Goal: Download file/media

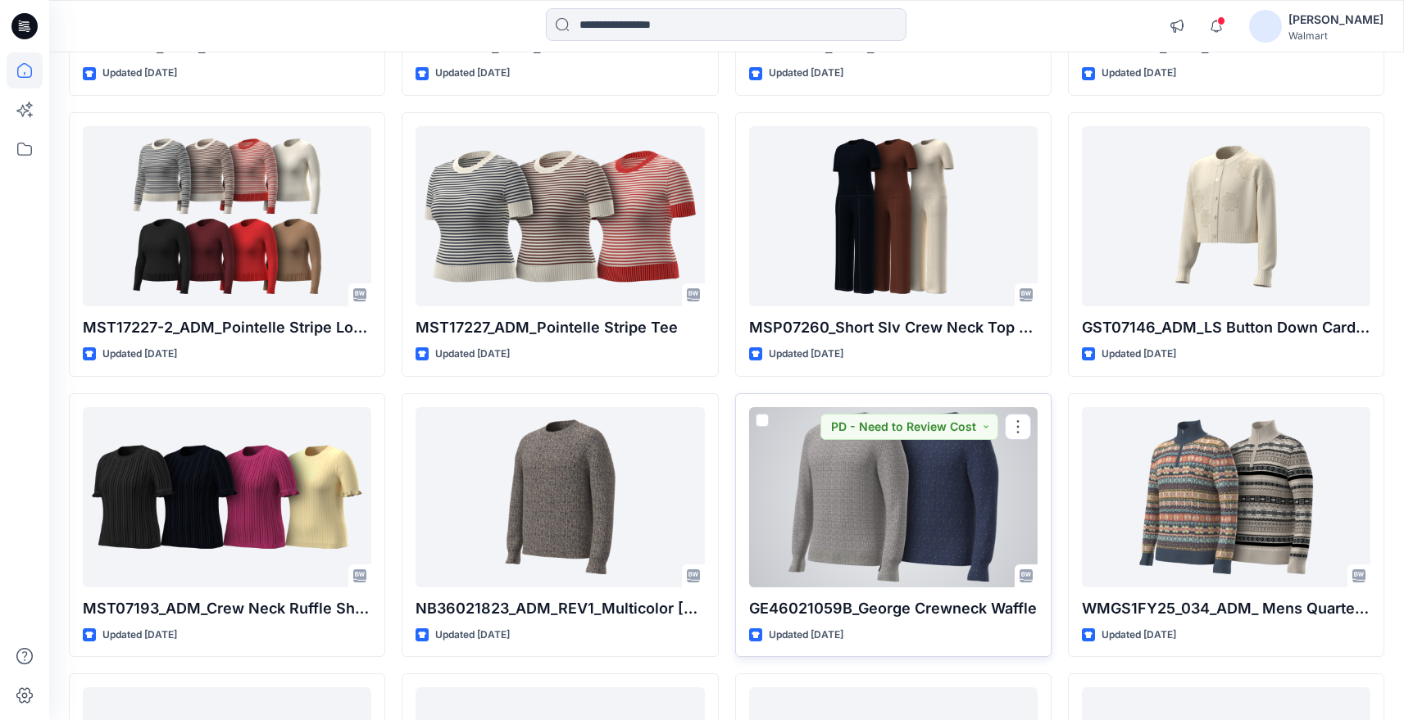
scroll to position [3253, 0]
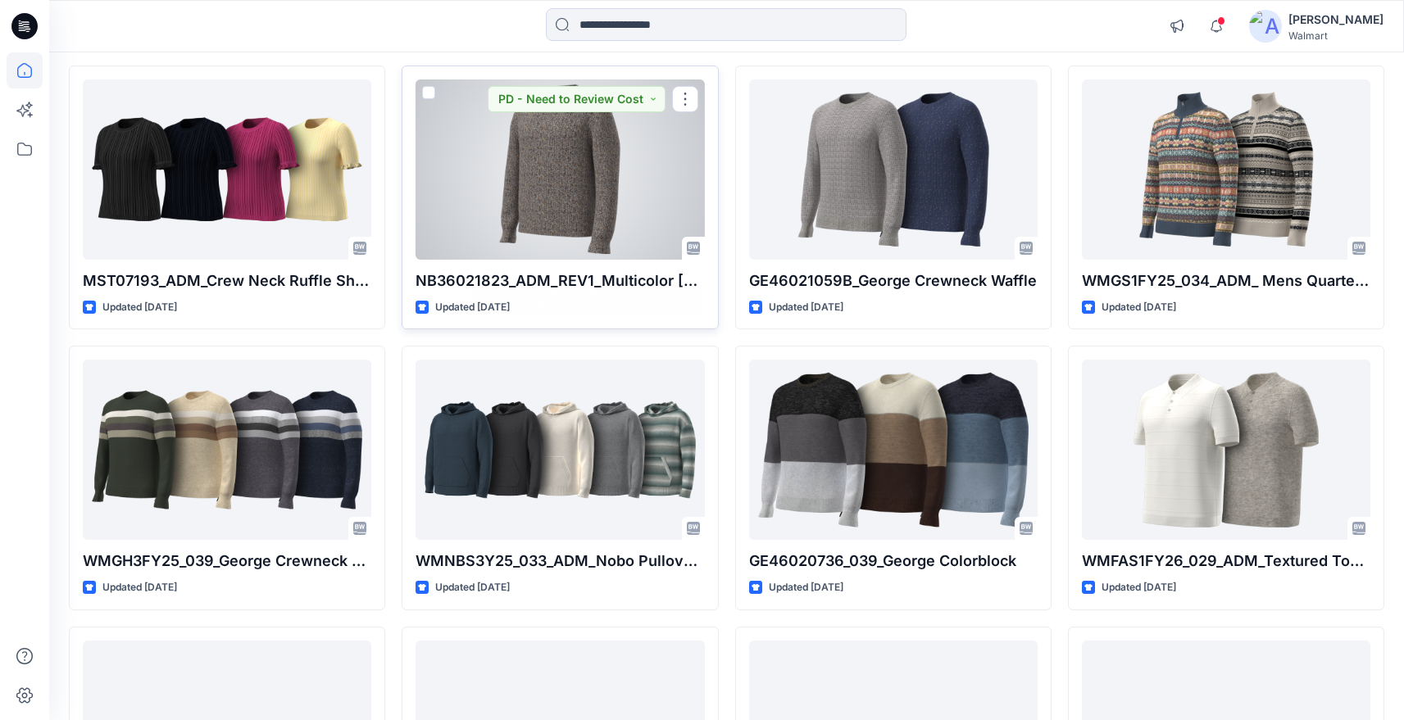
click at [552, 218] on div at bounding box center [560, 169] width 288 height 180
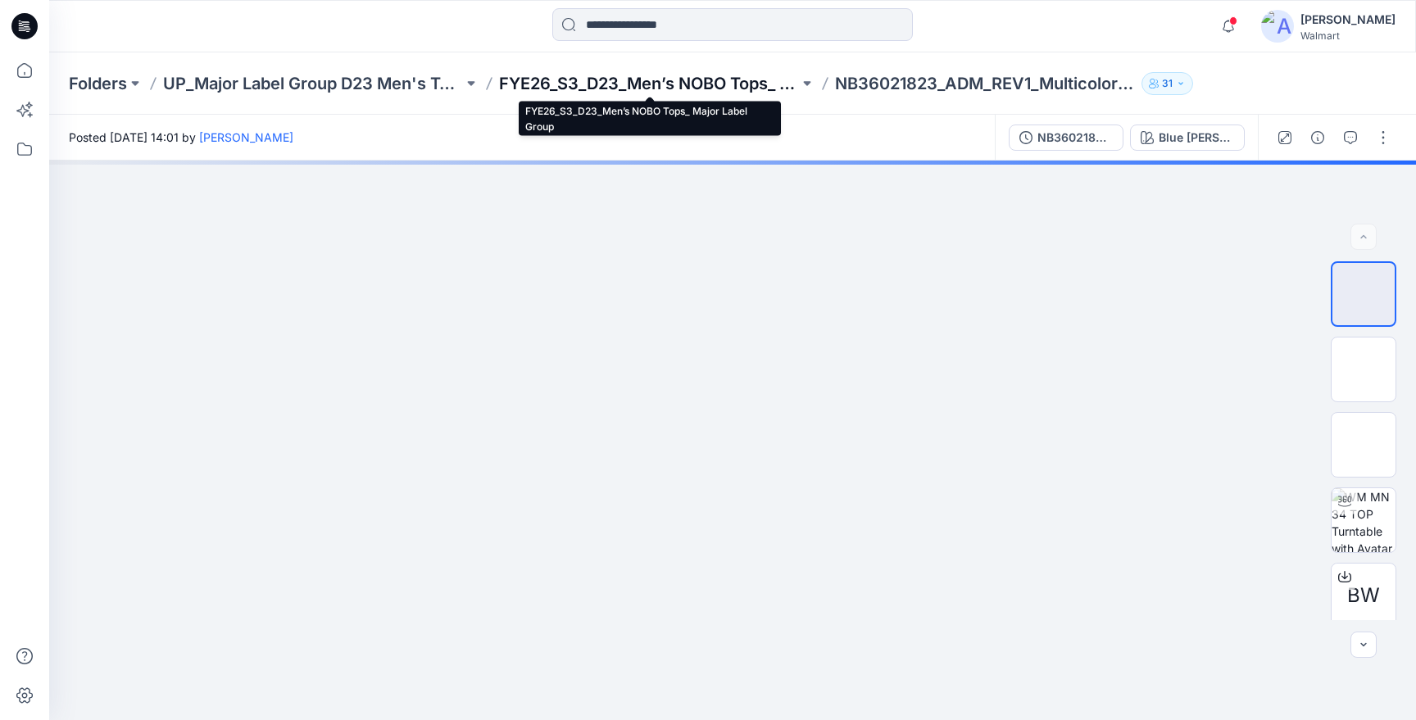
click at [664, 88] on p "FYE26_S3_D23_Men’s NOBO Tops_ Major Label Group" at bounding box center [649, 83] width 300 height 23
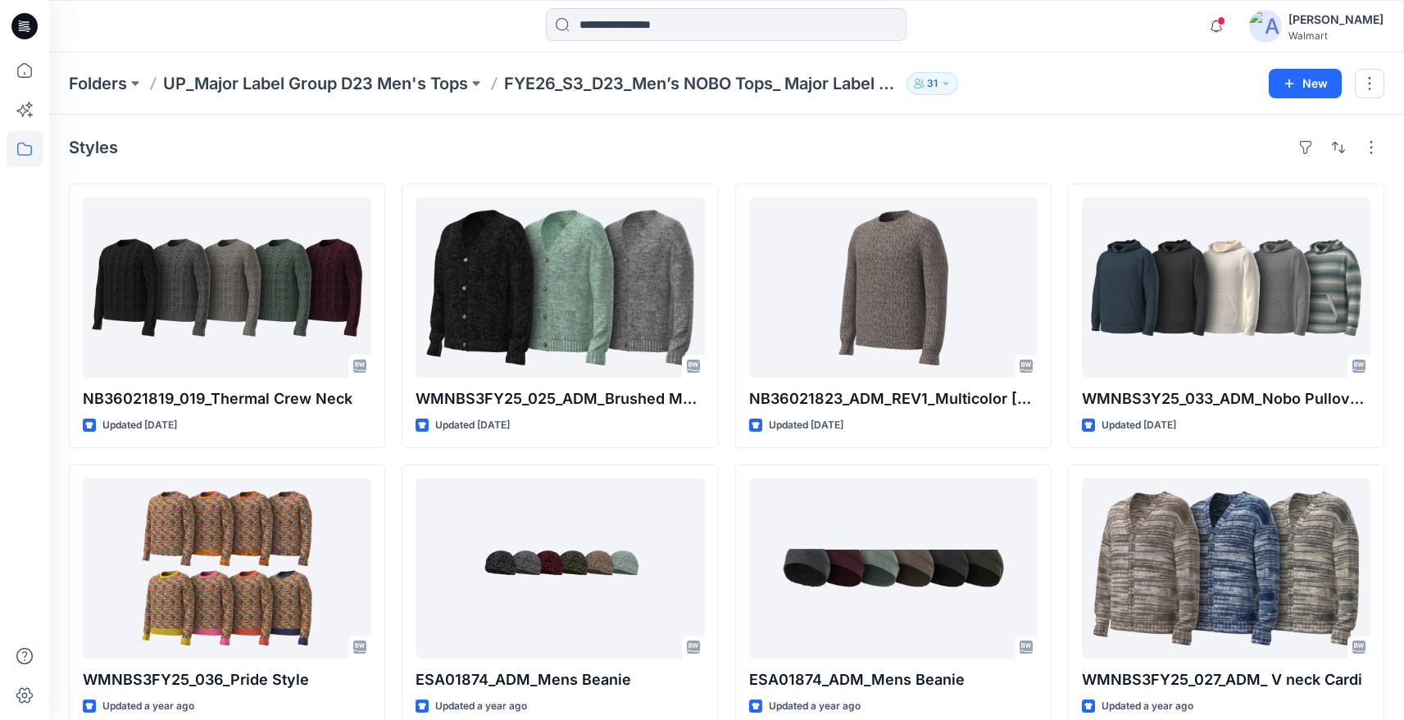
click at [22, 24] on icon at bounding box center [20, 23] width 3 height 1
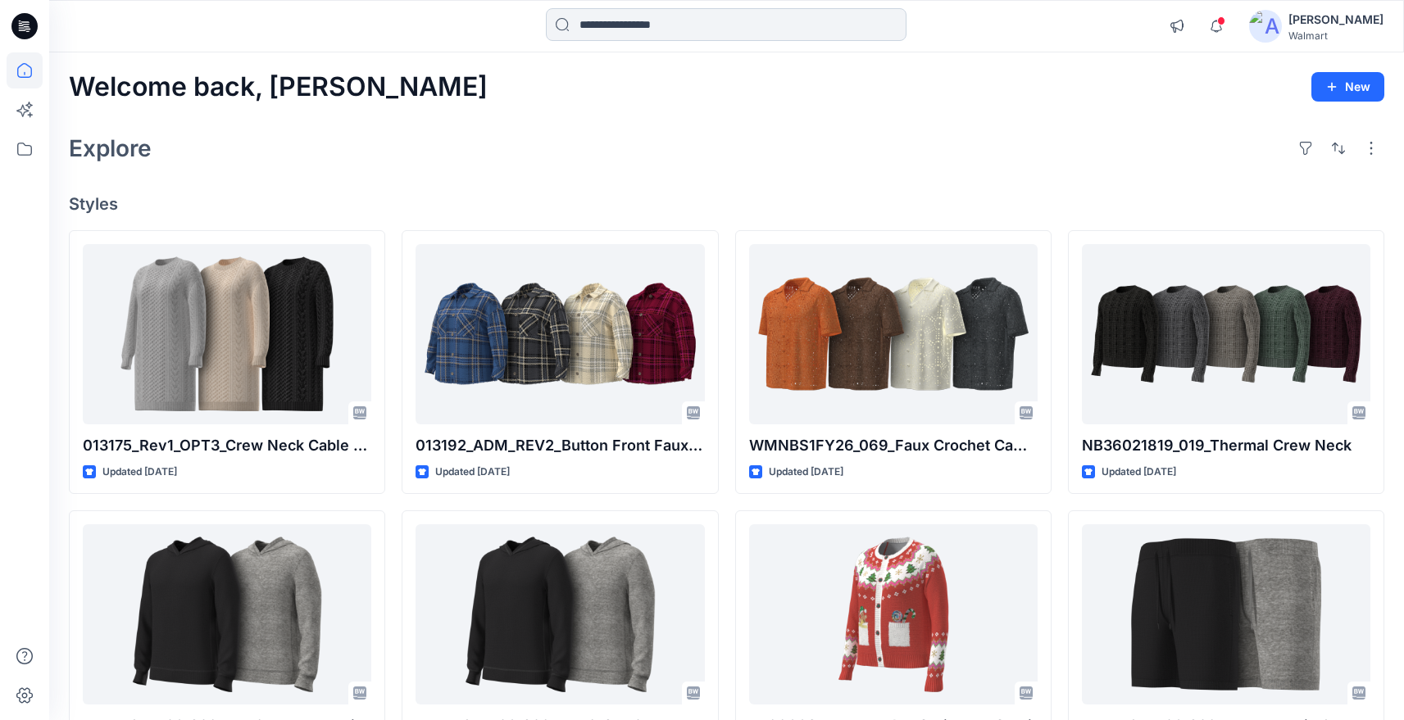
click at [701, 25] on input at bounding box center [726, 24] width 361 height 33
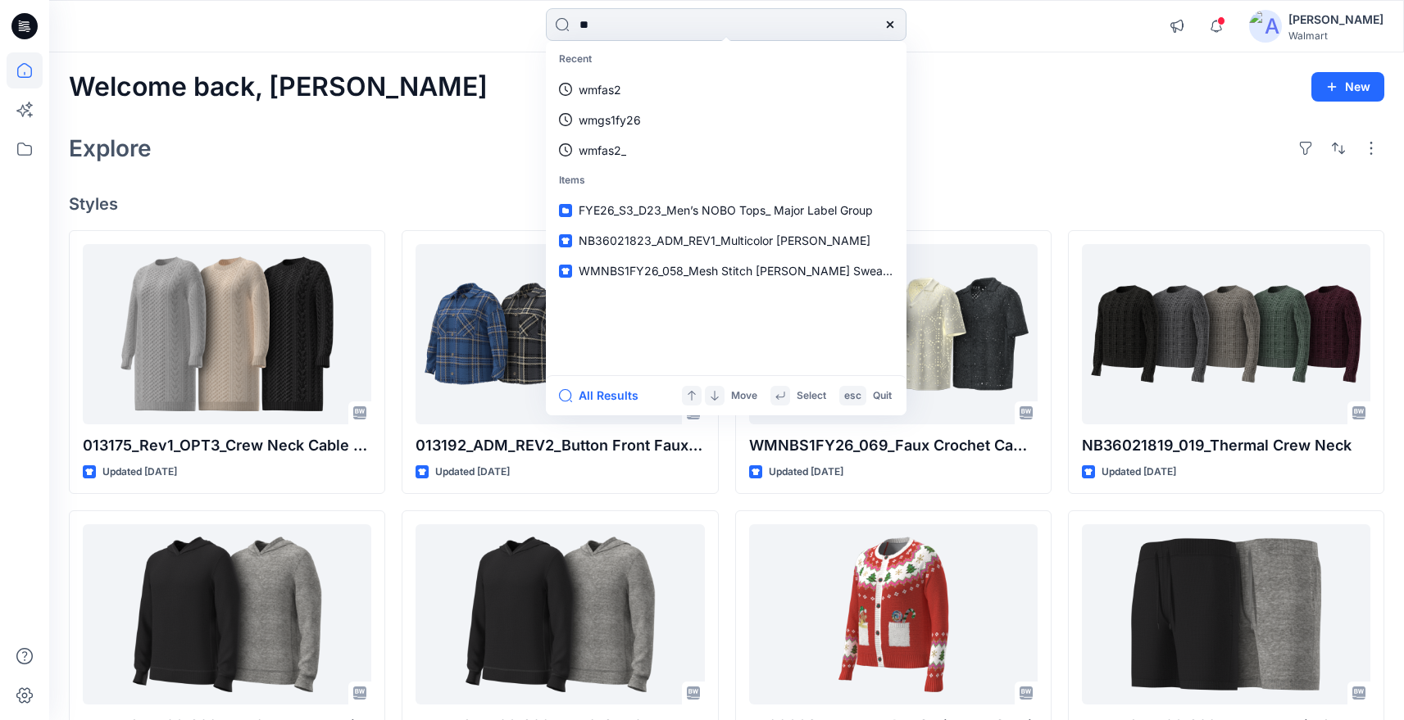
type input "***"
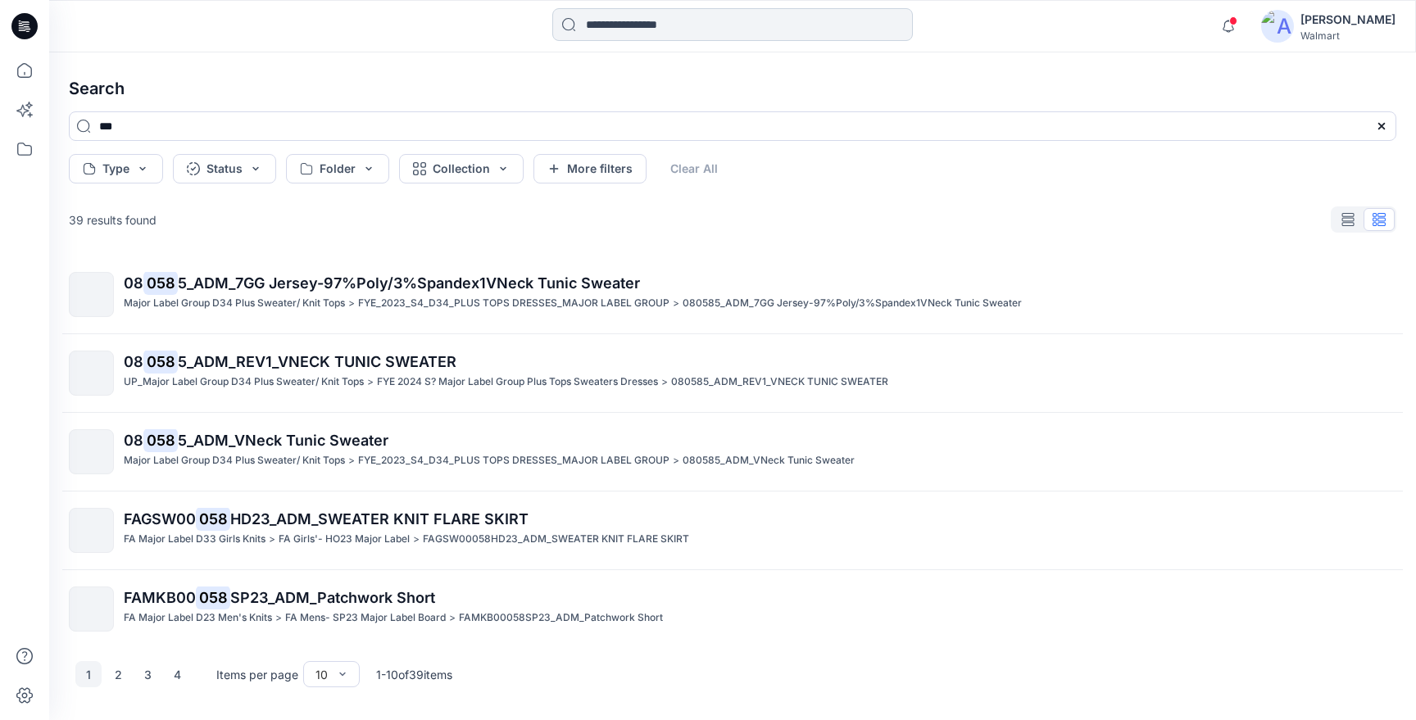
click at [632, 25] on input at bounding box center [732, 24] width 361 height 33
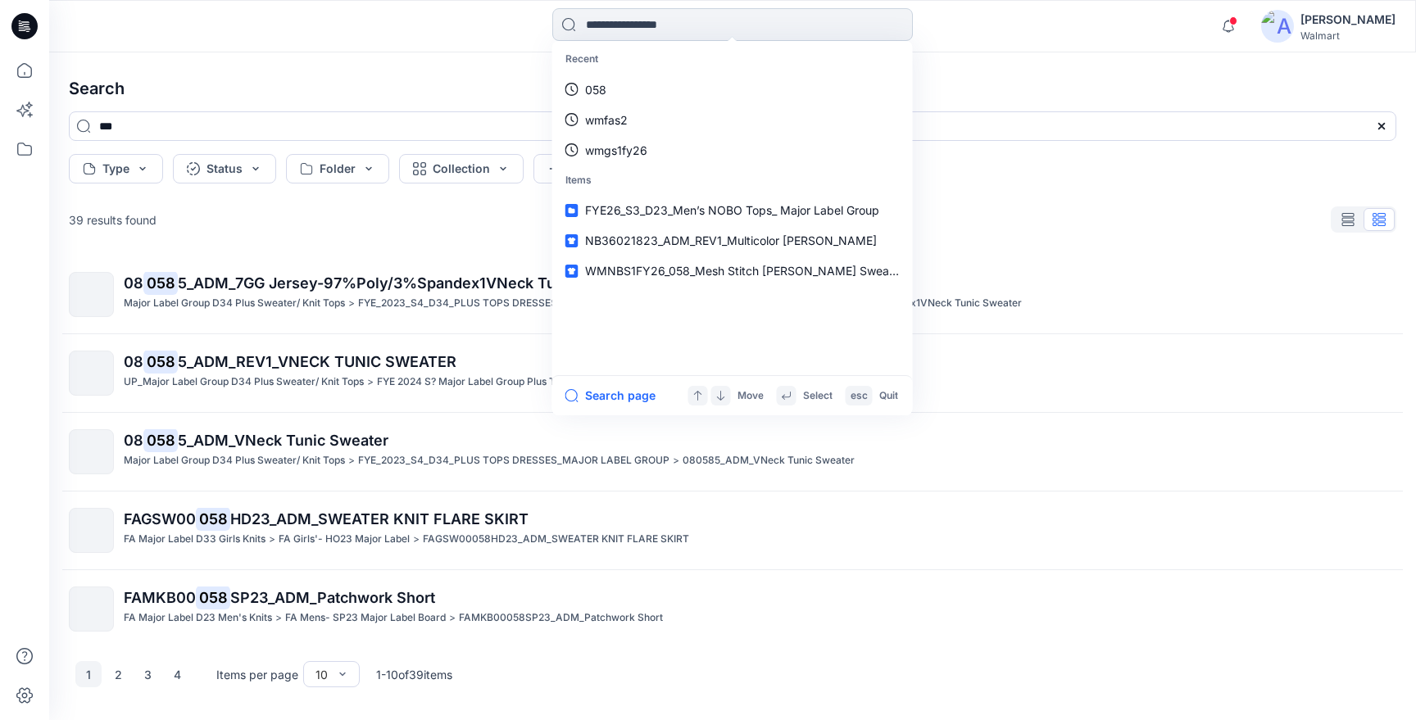
click at [653, 26] on input at bounding box center [732, 24] width 361 height 33
type input "*"
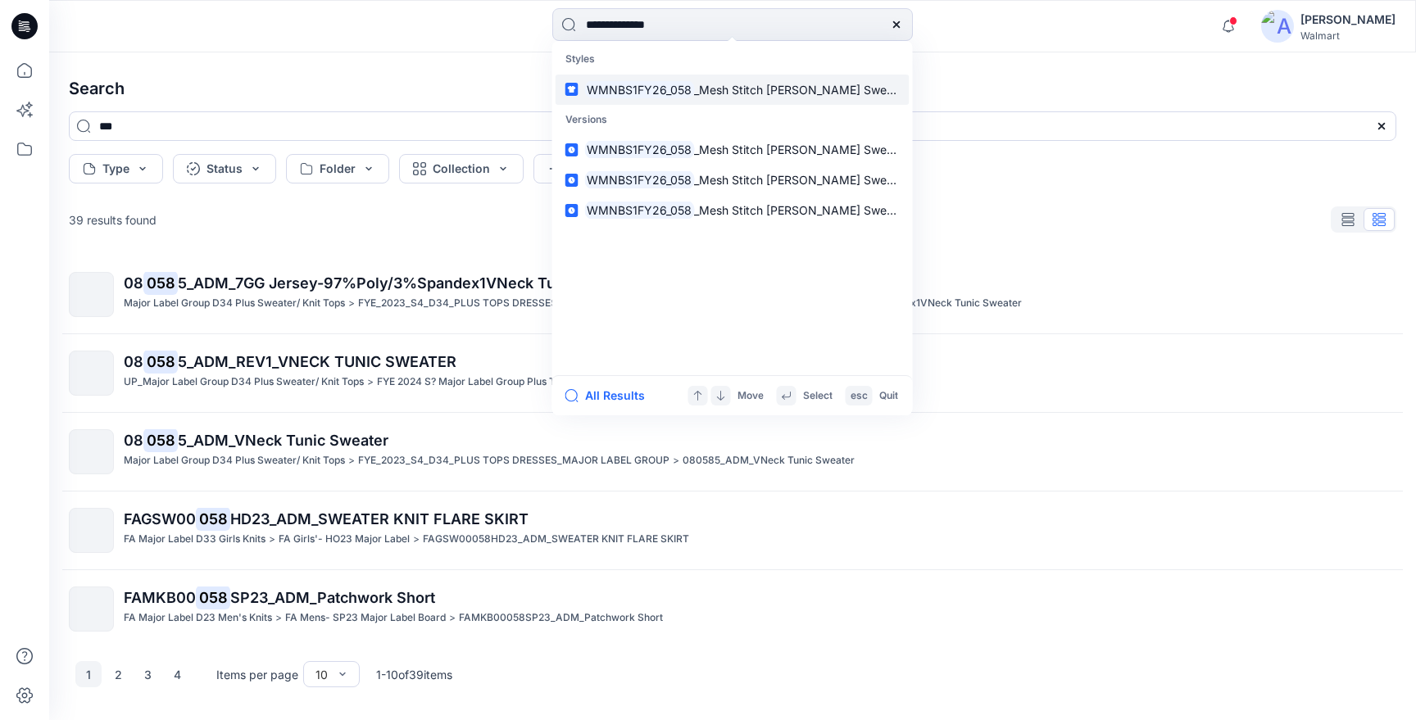
type input "**********"
click at [742, 93] on span "_Mesh Stitch [PERSON_NAME] Sweater" at bounding box center [801, 90] width 214 height 14
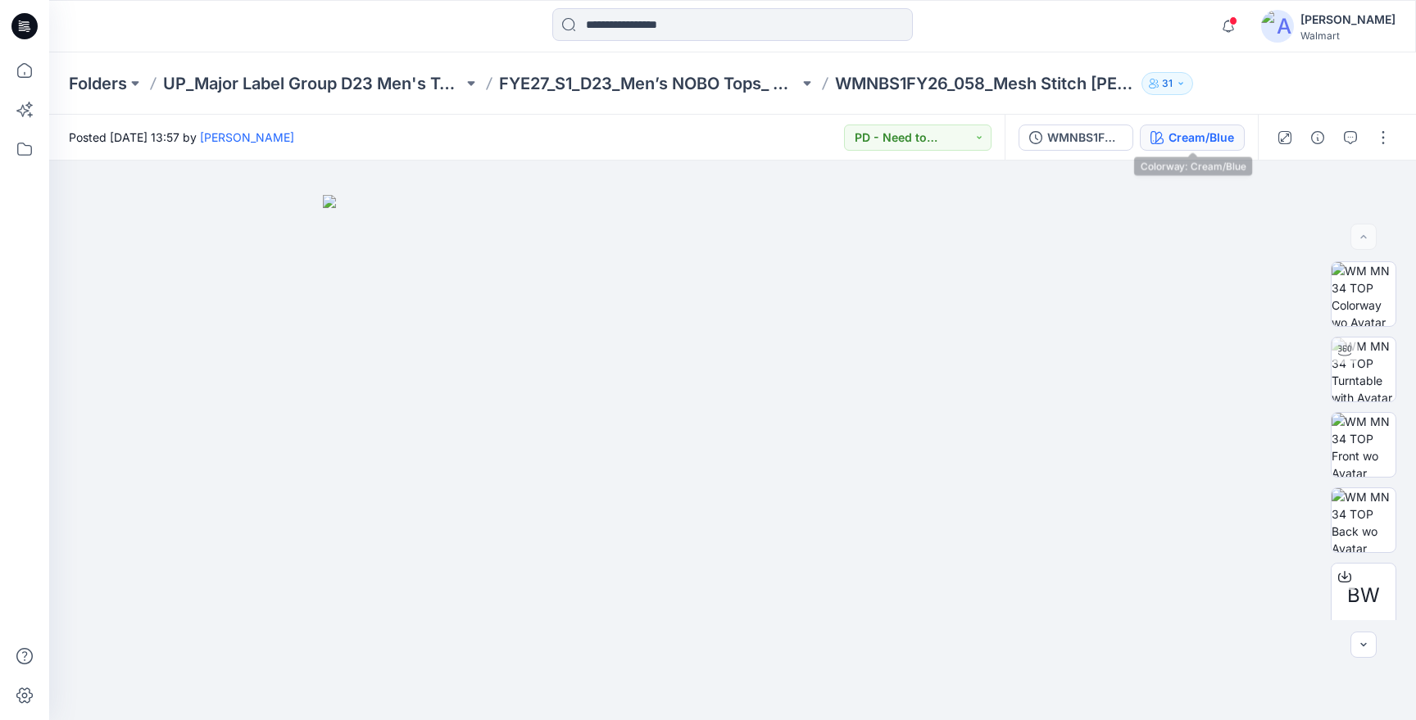
click at [1222, 134] on div "Cream/Blue" at bounding box center [1202, 138] width 66 height 18
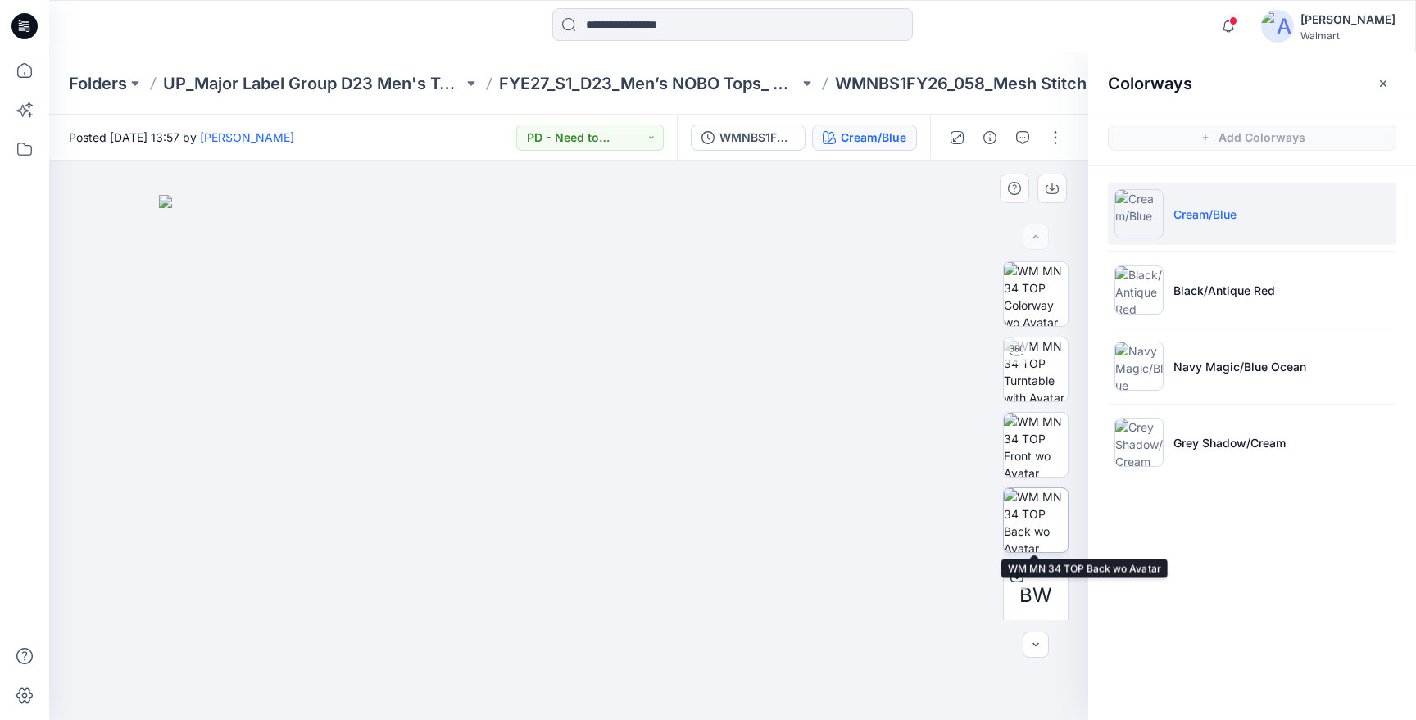
click at [1024, 515] on img at bounding box center [1036, 520] width 64 height 64
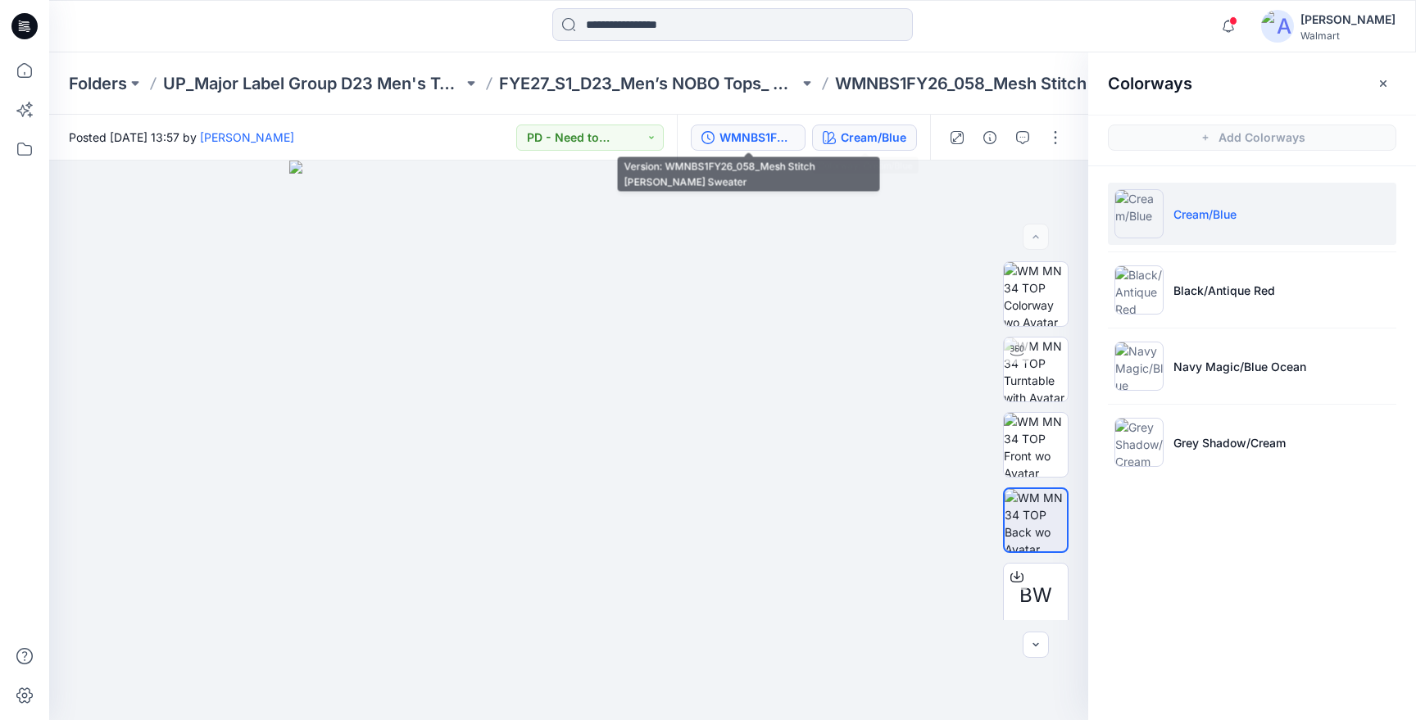
click at [760, 139] on div "WMNBS1FY26_058_Mesh Stitch [PERSON_NAME] Sweater" at bounding box center [757, 138] width 75 height 18
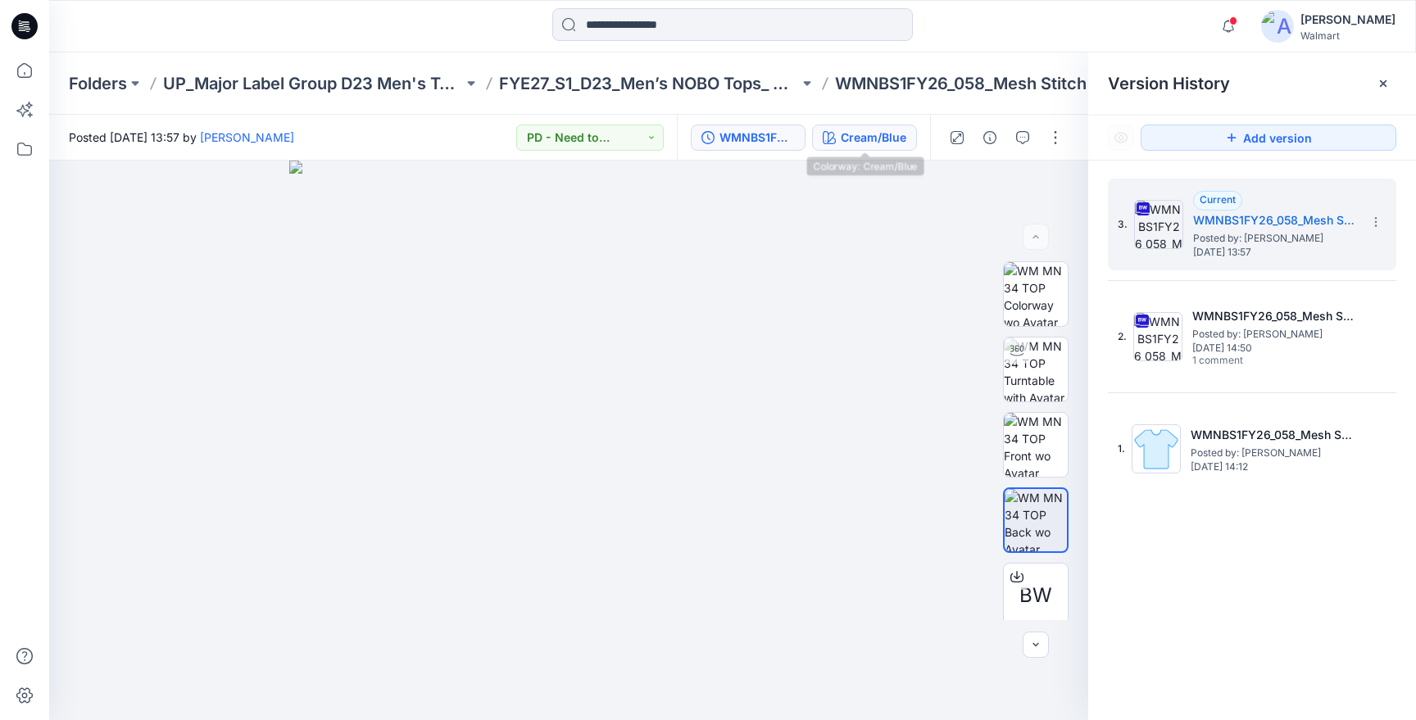
click at [858, 143] on div "Cream/Blue" at bounding box center [874, 138] width 66 height 18
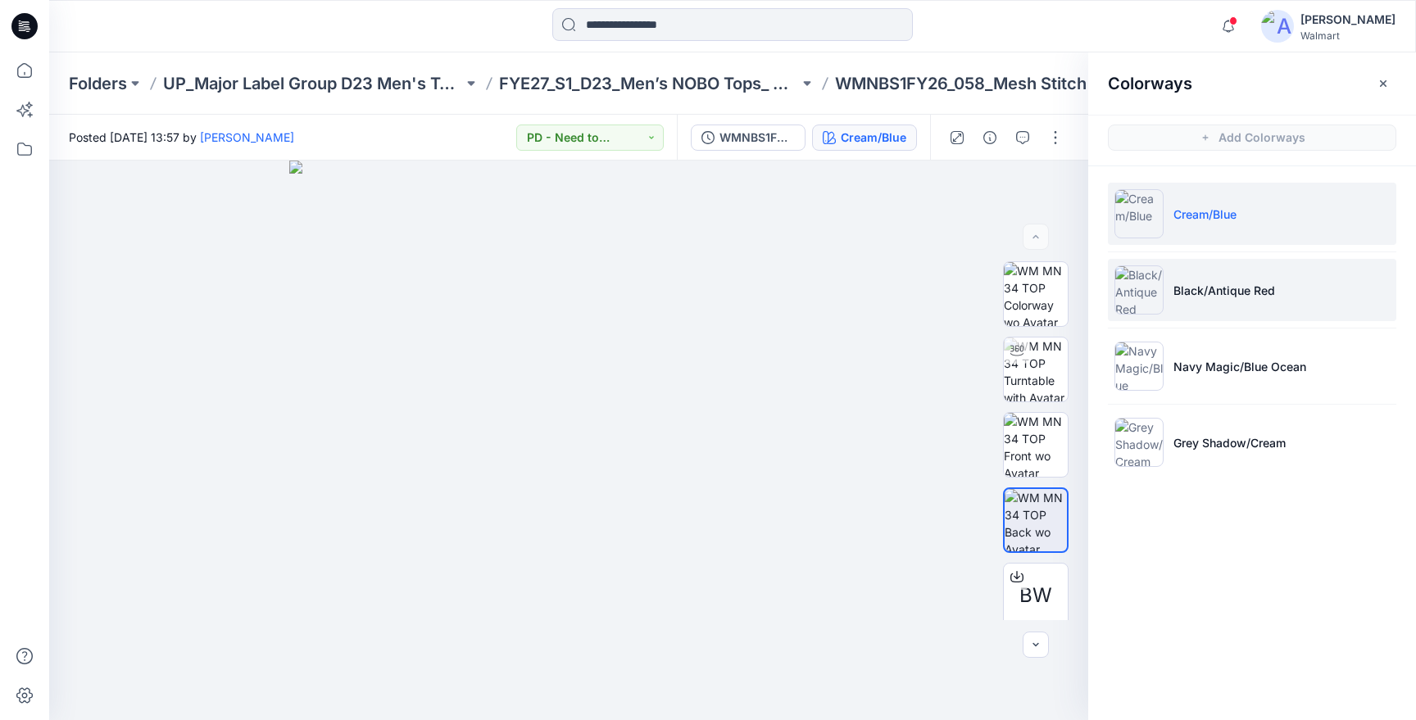
click at [1229, 306] on li "Black/Antique Red" at bounding box center [1252, 290] width 288 height 62
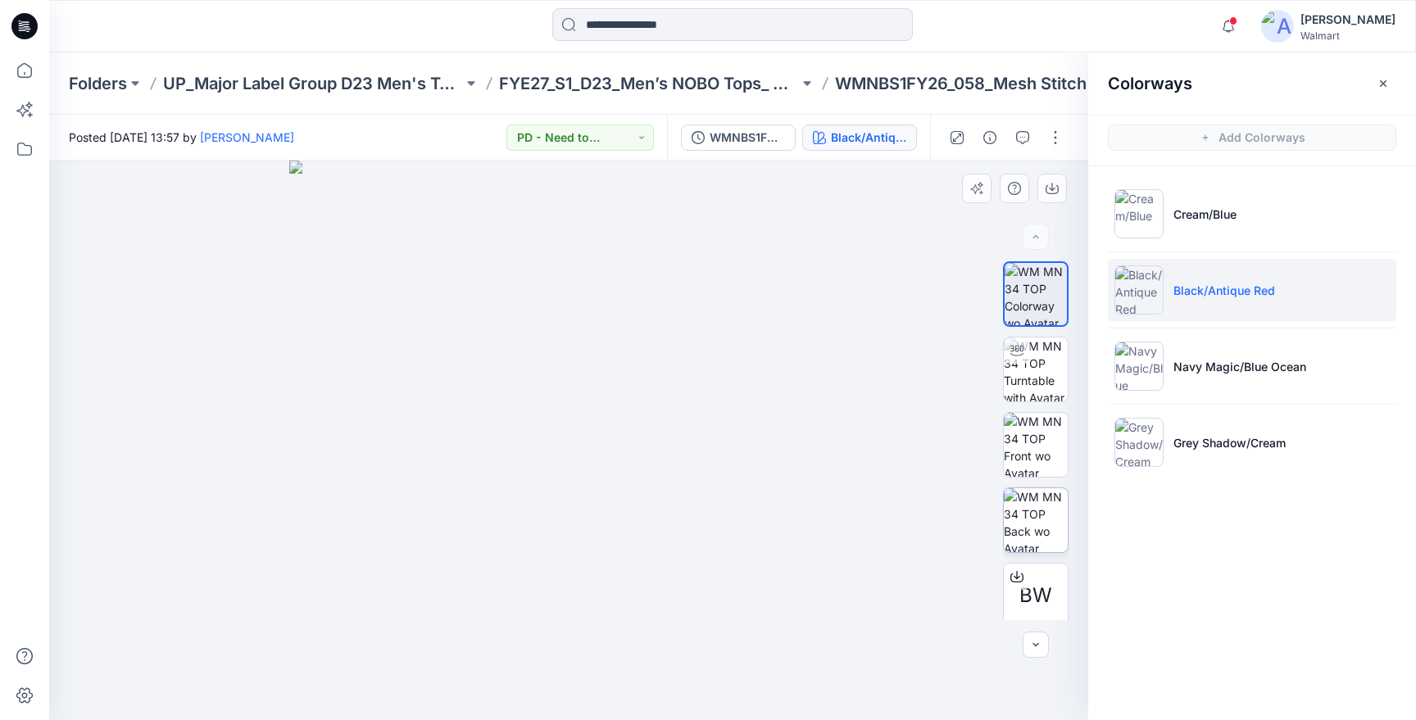
click at [1036, 513] on img at bounding box center [1036, 520] width 64 height 64
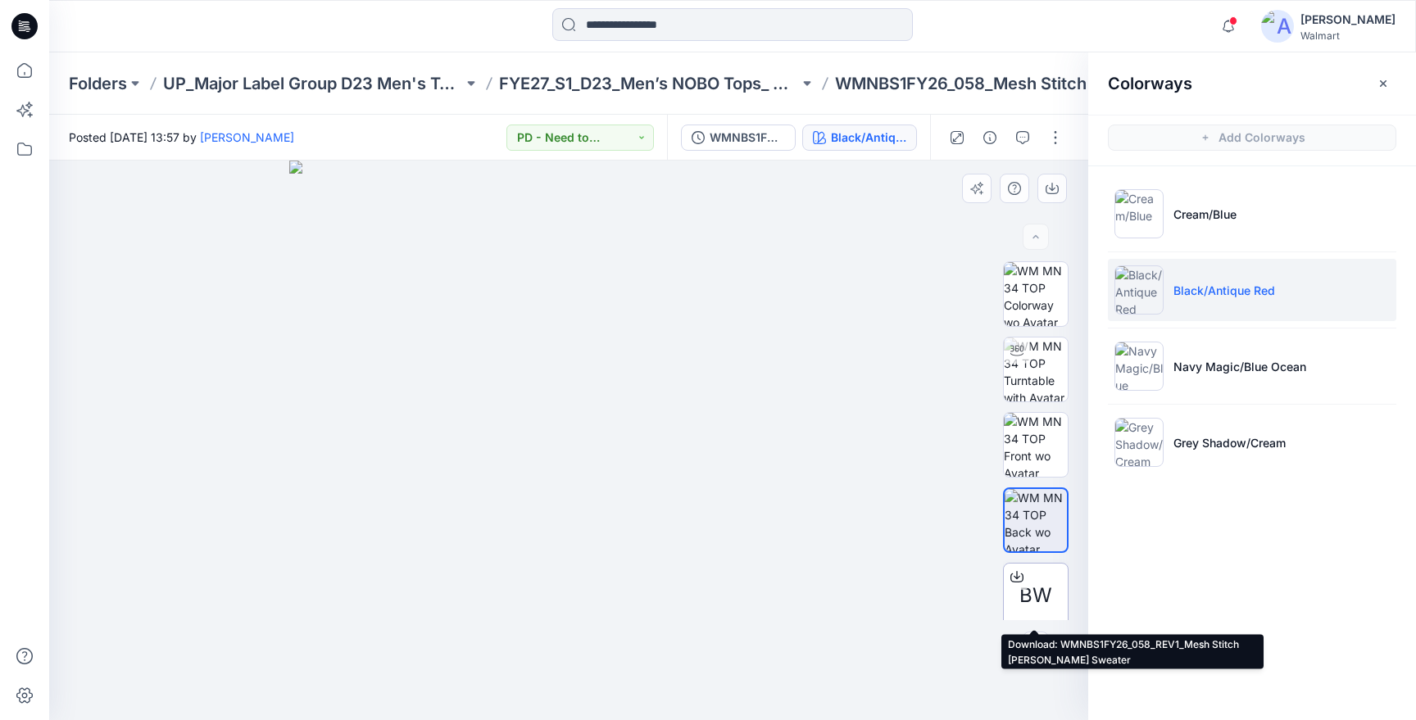
click at [1025, 603] on span "BW" at bounding box center [1036, 596] width 33 height 30
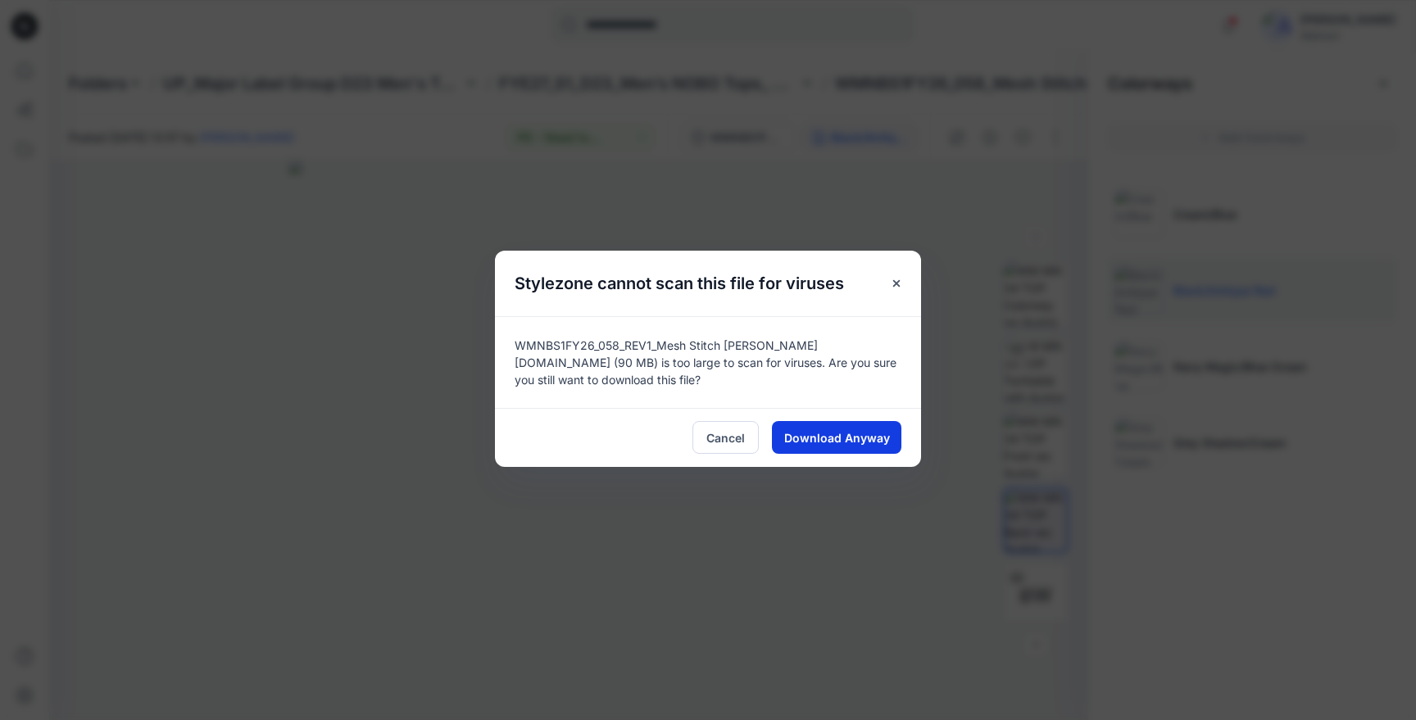
click at [889, 443] on button "Download Anyway" at bounding box center [836, 437] width 129 height 33
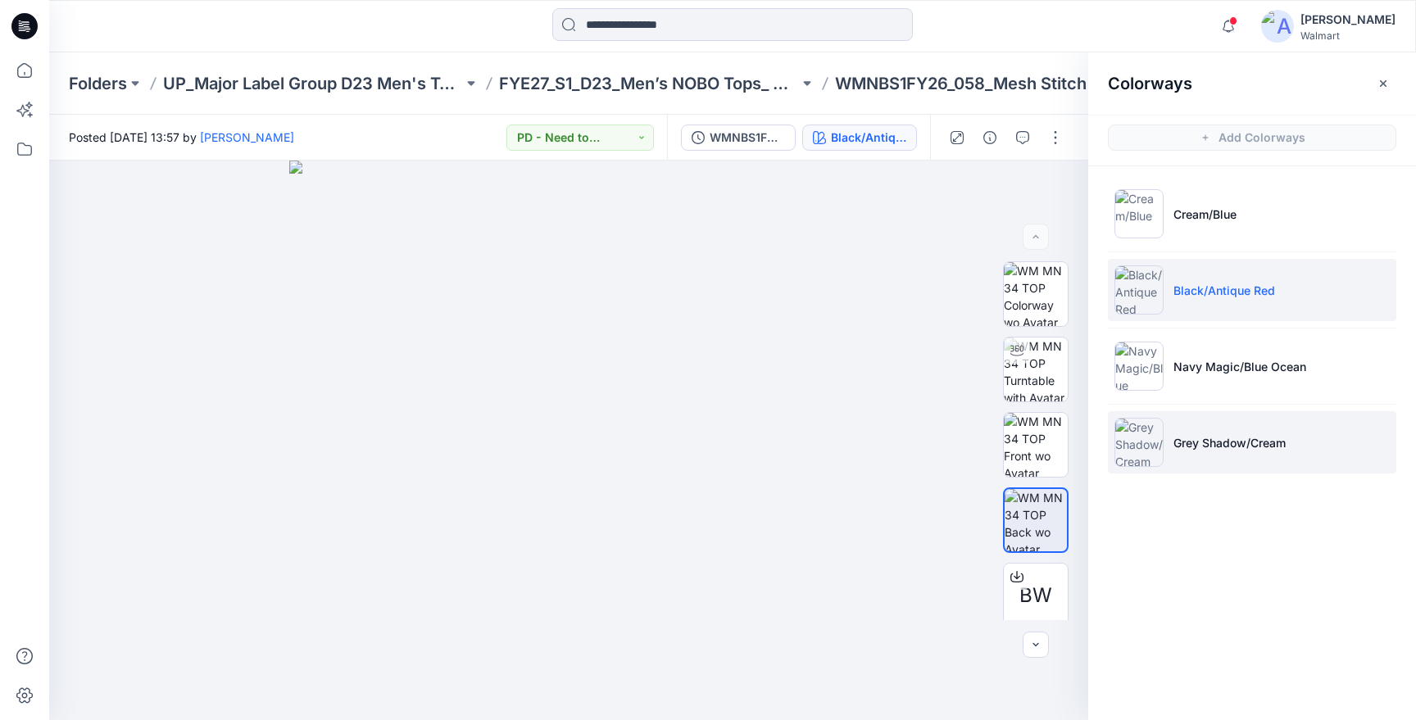
click at [1212, 434] on p "Grey Shadow/Cream" at bounding box center [1230, 442] width 112 height 17
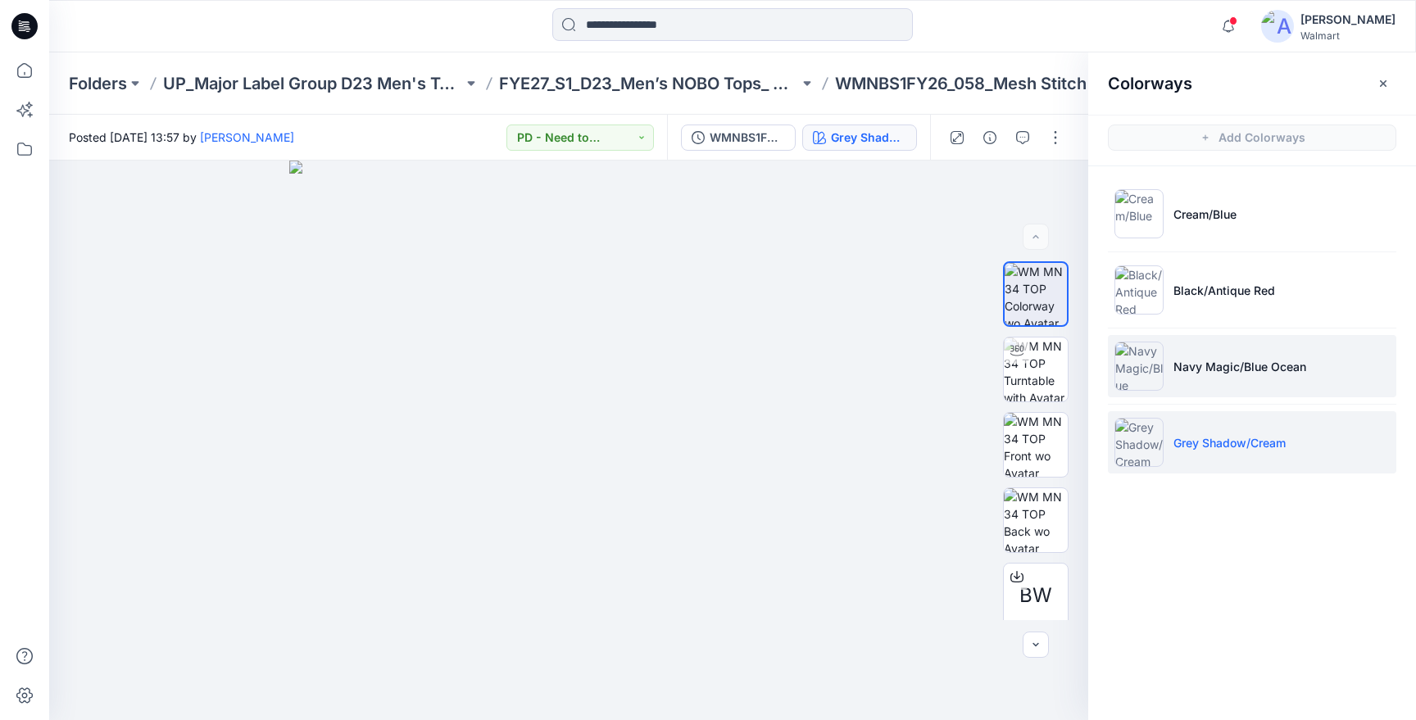
click at [1210, 380] on li "Navy Magic/Blue Ocean" at bounding box center [1252, 366] width 288 height 62
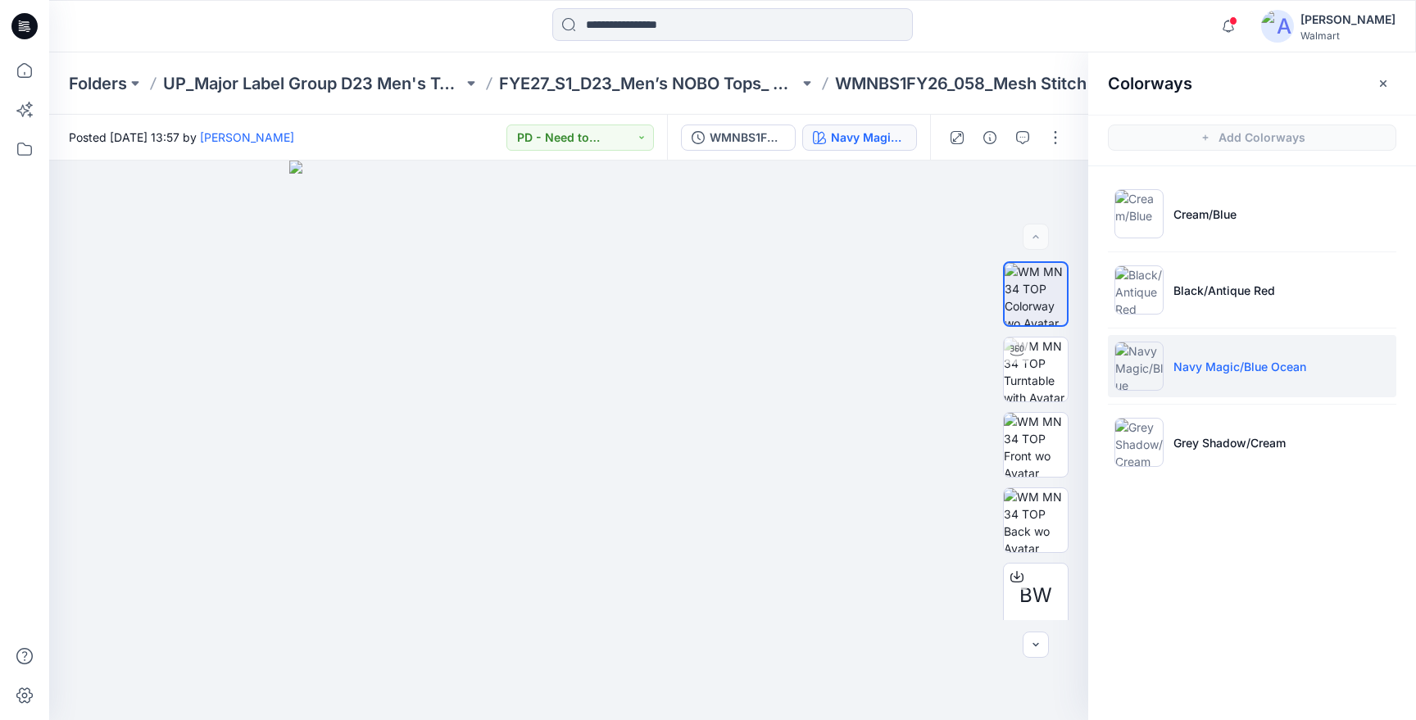
click at [1210, 380] on li "Navy Magic/Blue Ocean" at bounding box center [1252, 366] width 288 height 62
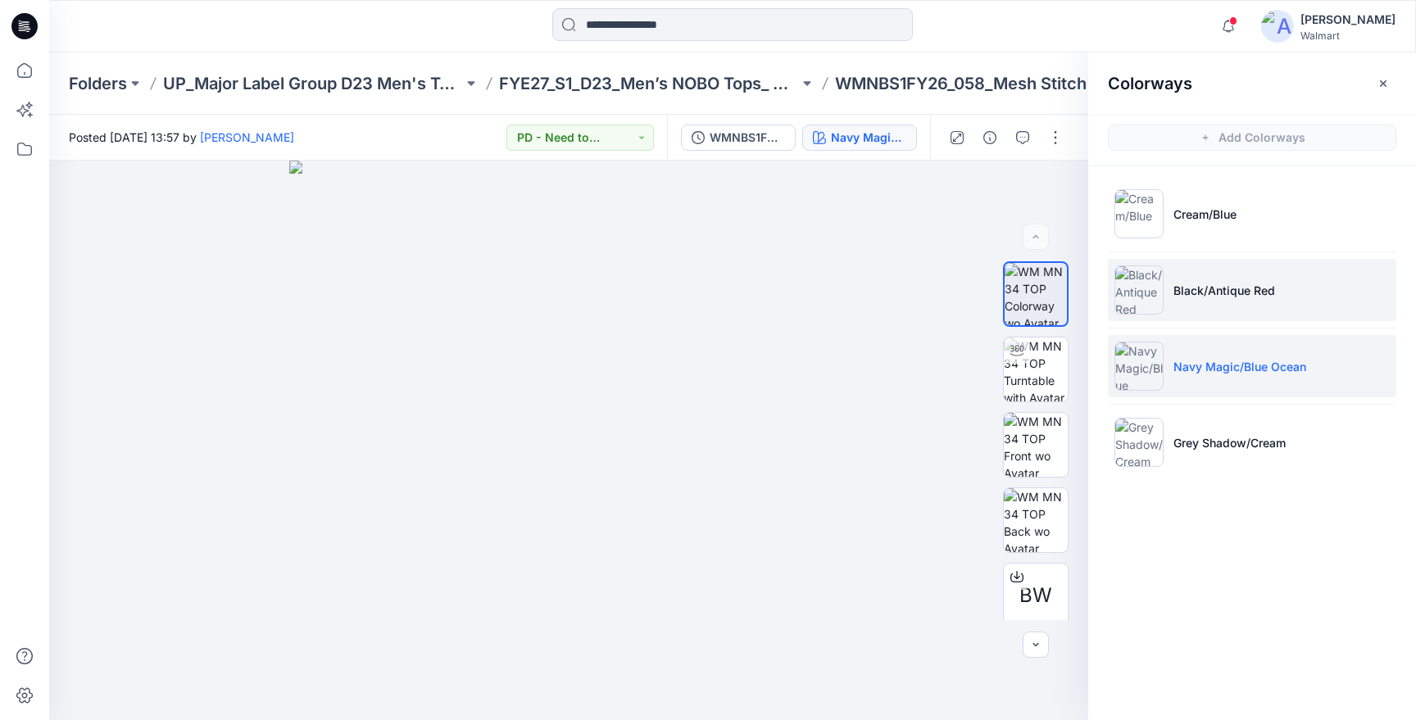
click at [1208, 302] on li "Black/Antique Red" at bounding box center [1252, 290] width 288 height 62
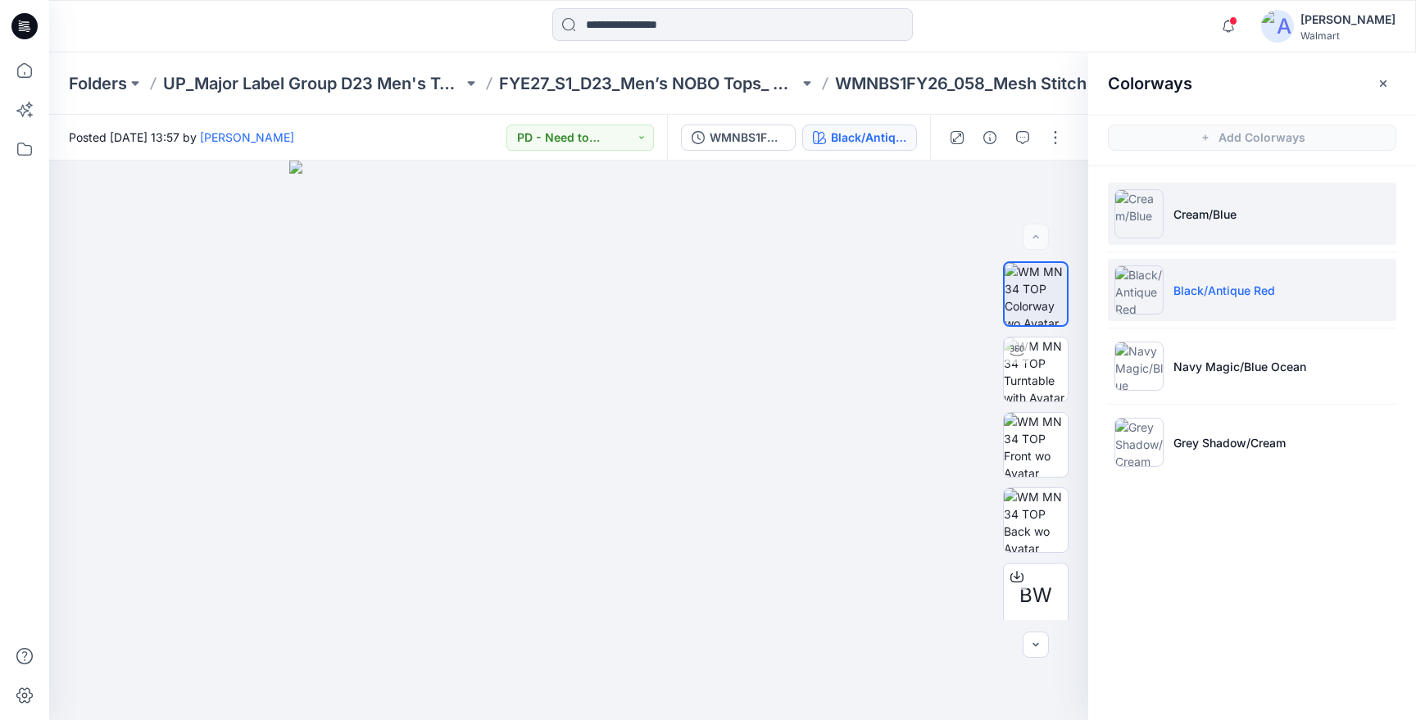
click at [1203, 226] on li "Cream/Blue" at bounding box center [1252, 214] width 288 height 62
